Goal: Find specific page/section: Find specific page/section

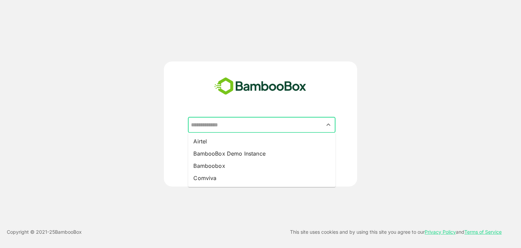
click at [293, 125] on input "text" at bounding box center [261, 124] width 145 height 13
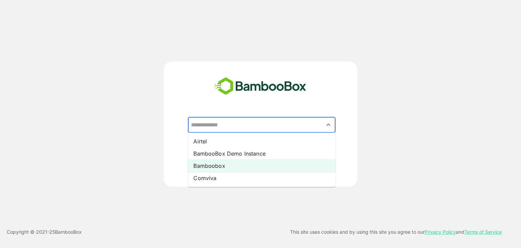
click at [237, 160] on li "Bamboobox" at bounding box center [262, 165] width 148 height 12
type input "*********"
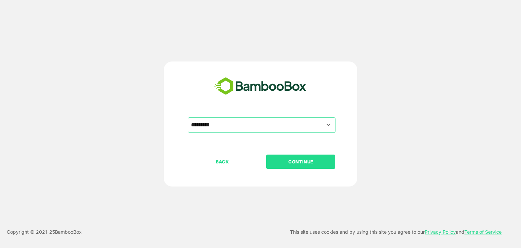
click at [307, 160] on p "CONTINUE" at bounding box center [301, 161] width 68 height 7
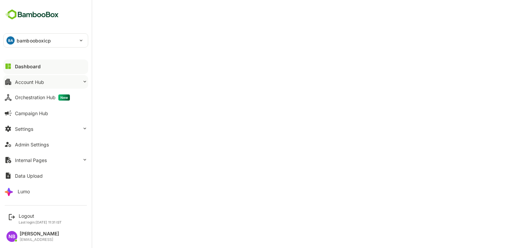
click at [32, 82] on div "Account Hub" at bounding box center [29, 82] width 29 height 6
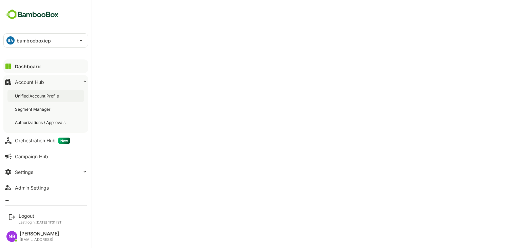
click at [33, 94] on div "Unified Account Profile" at bounding box center [37, 96] width 45 height 6
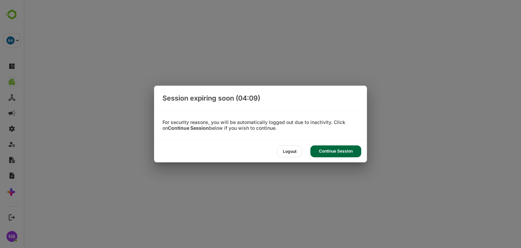
click at [330, 153] on div "Continue Session" at bounding box center [335, 151] width 51 height 12
